Goal: Information Seeking & Learning: Learn about a topic

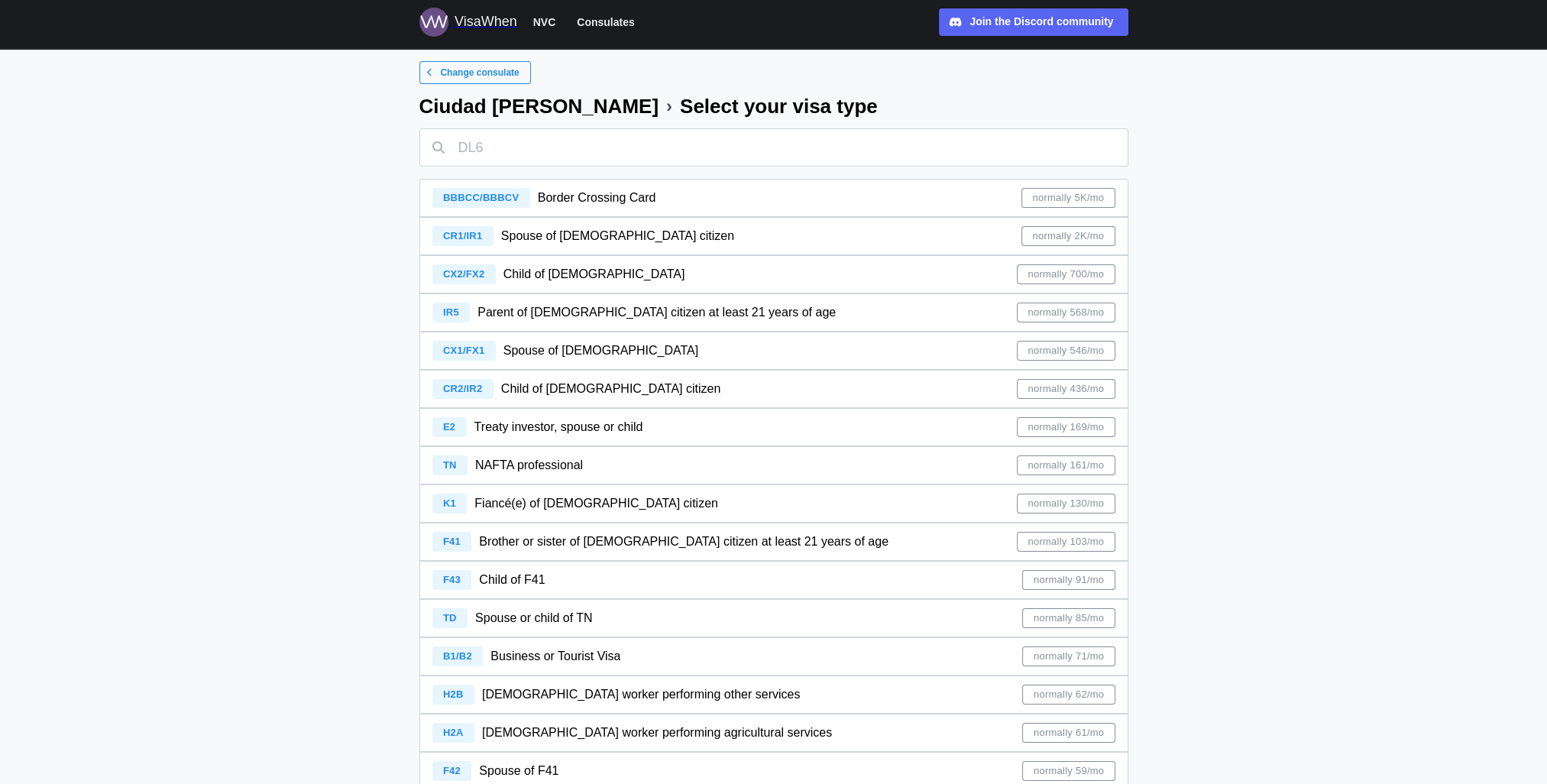
click at [1064, 231] on span "normally 2K/mo" at bounding box center [1068, 236] width 72 height 19
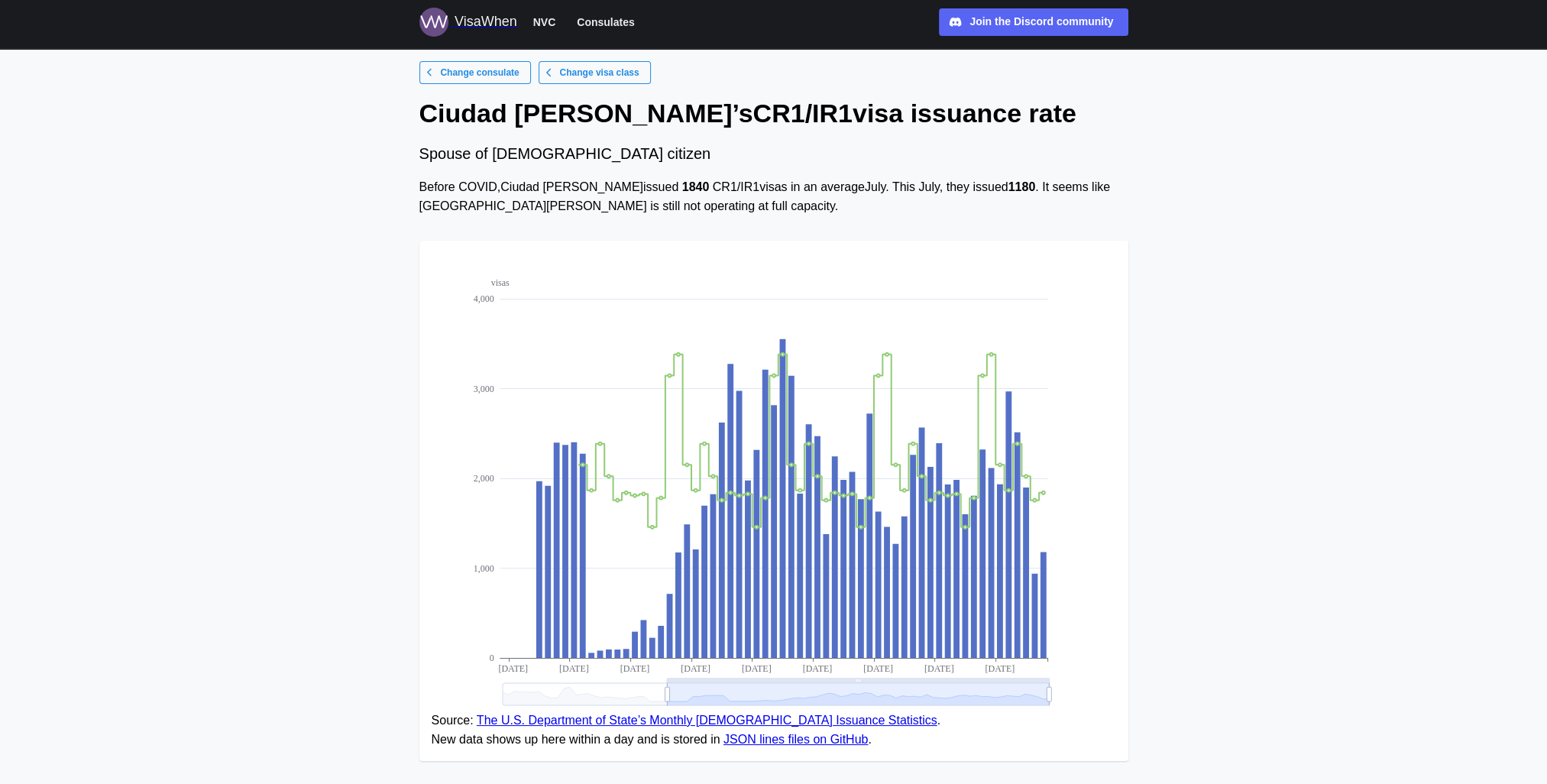
scroll to position [98, 0]
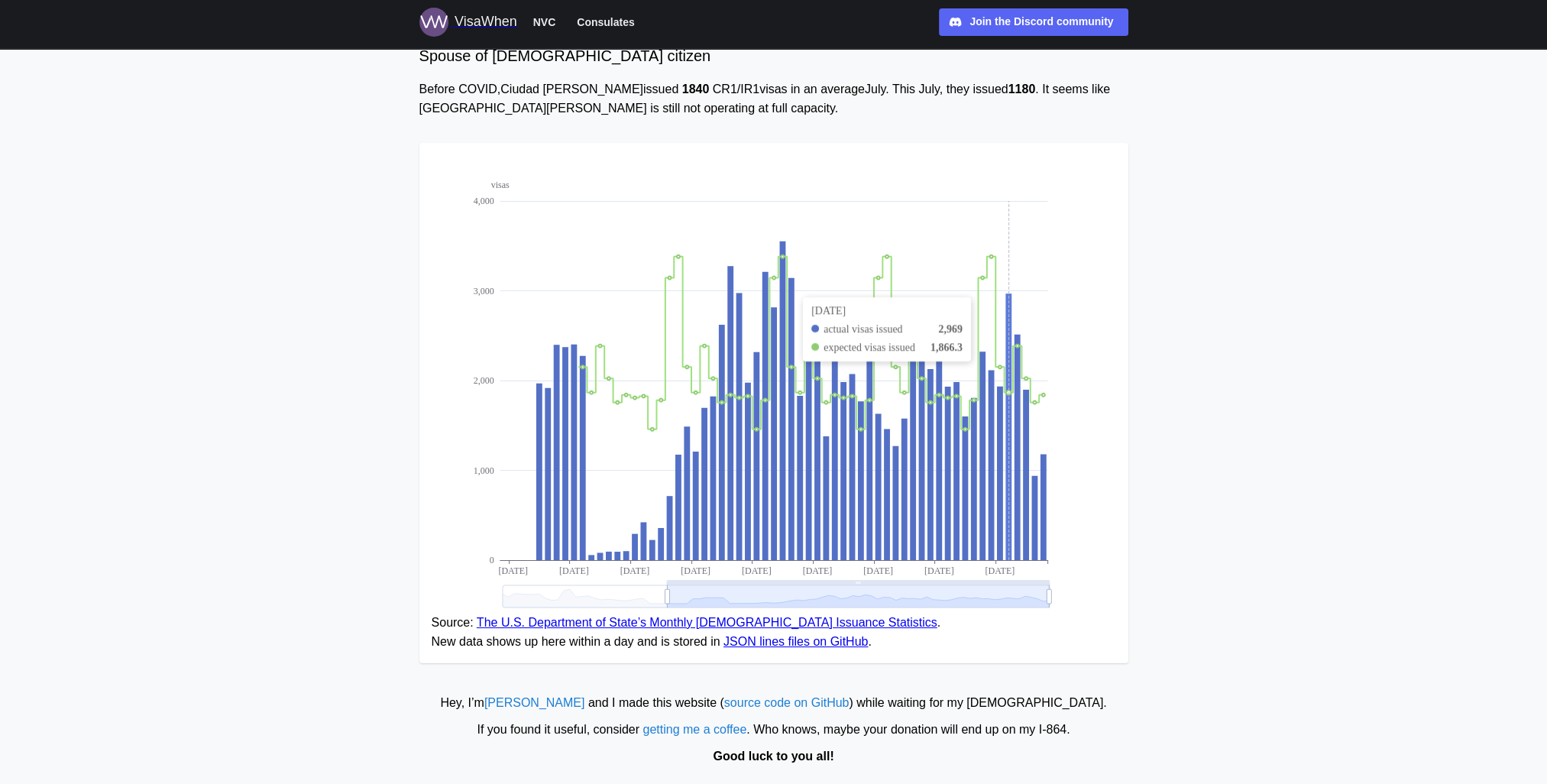
click at [1010, 281] on icon "visas 0 1,000 2,000 3,000 4,000 Jul 2019 Feb 2020 Sep 2020 Apr 2021 Nov 2021 Ju…" at bounding box center [774, 384] width 684 height 459
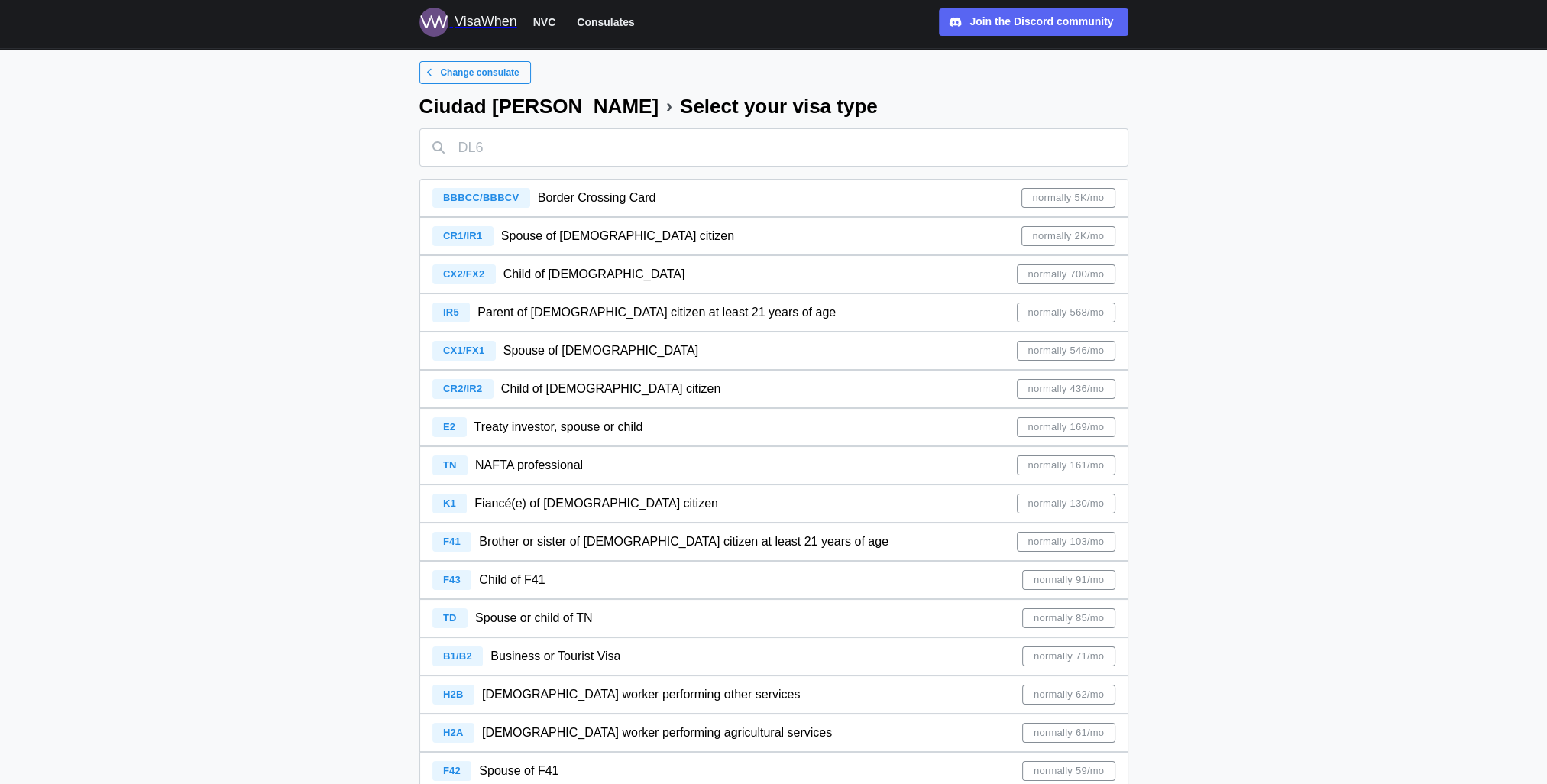
click at [1064, 234] on span "normally 2K/mo" at bounding box center [1068, 236] width 72 height 19
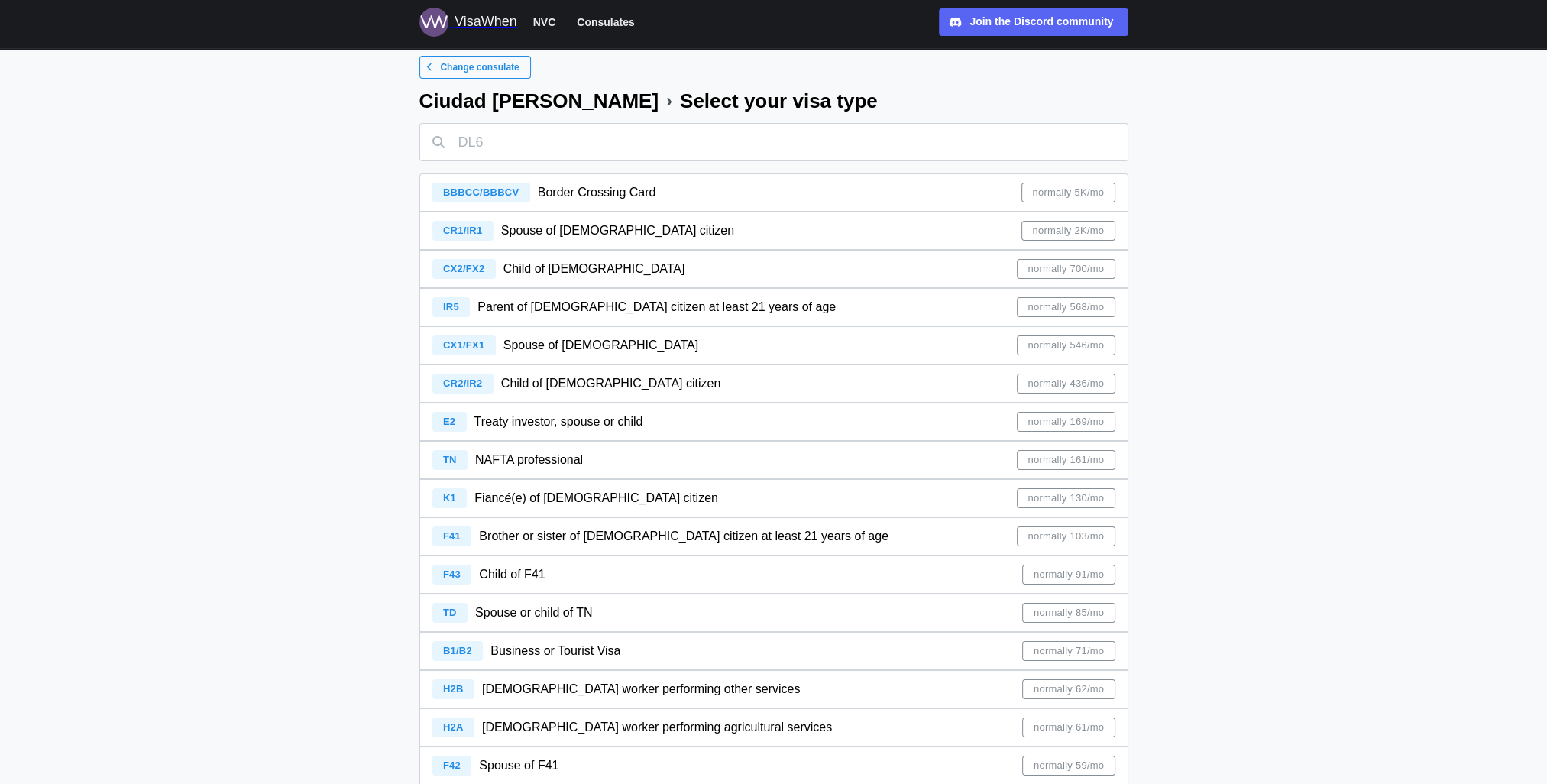
scroll to position [6, 0]
